Goal: Navigation & Orientation: Find specific page/section

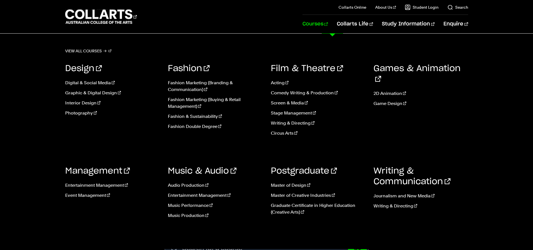
click at [328, 24] on link "Courses" at bounding box center [314, 24] width 25 height 18
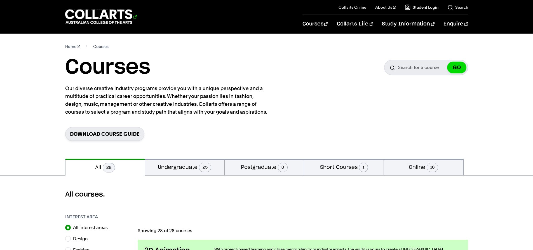
click at [89, 15] on 1 "Go to homepage" at bounding box center [98, 17] width 67 height 15
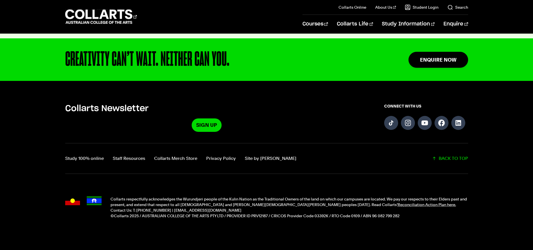
scroll to position [1432, 0]
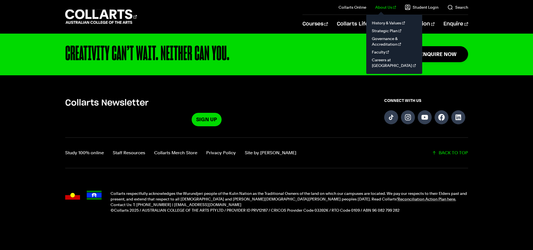
click at [385, 8] on link "About Us" at bounding box center [385, 7] width 21 height 6
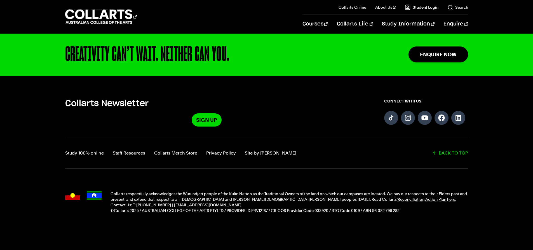
scroll to position [344, 0]
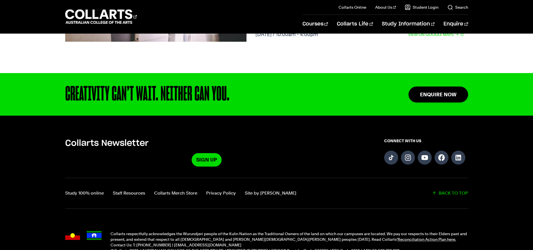
scroll to position [706, 0]
